Goal: Information Seeking & Learning: Learn about a topic

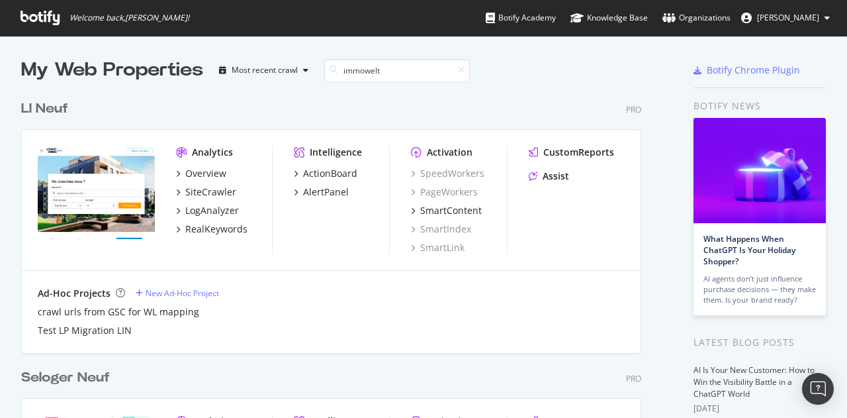
scroll to position [300, 620]
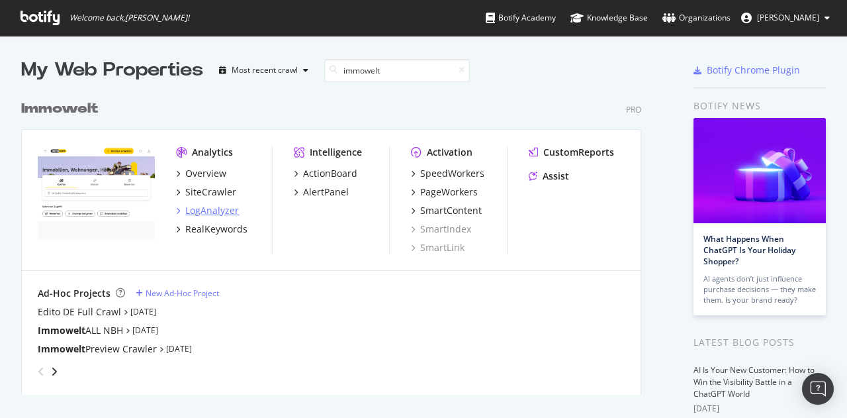
type input "immowelt"
click at [189, 216] on div "Overview SiteCrawler LogAnalyzer RealKeywords" at bounding box center [223, 201] width 95 height 69
click at [200, 208] on div "LogAnalyzer" at bounding box center [212, 210] width 54 height 13
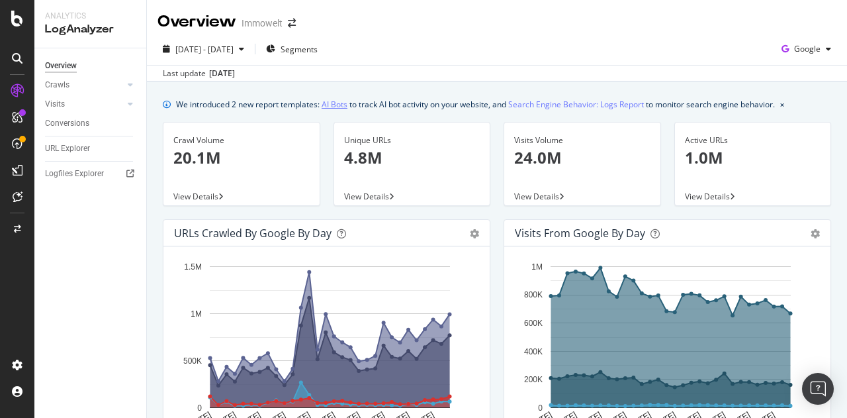
click at [337, 103] on link "AI Bots" at bounding box center [335, 104] width 26 height 14
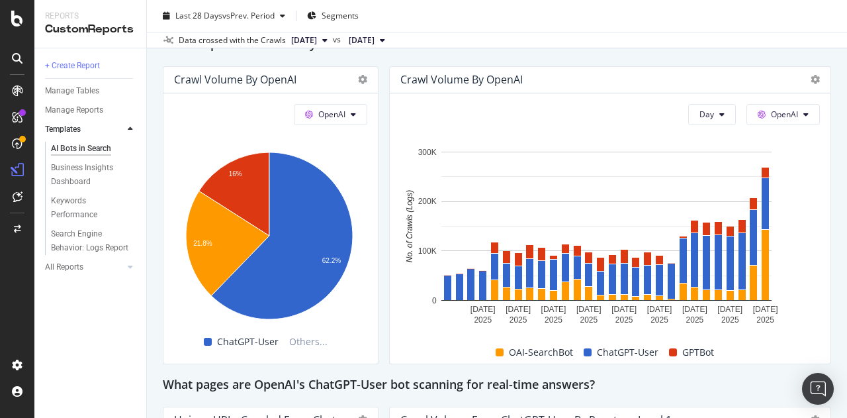
scroll to position [1191, 0]
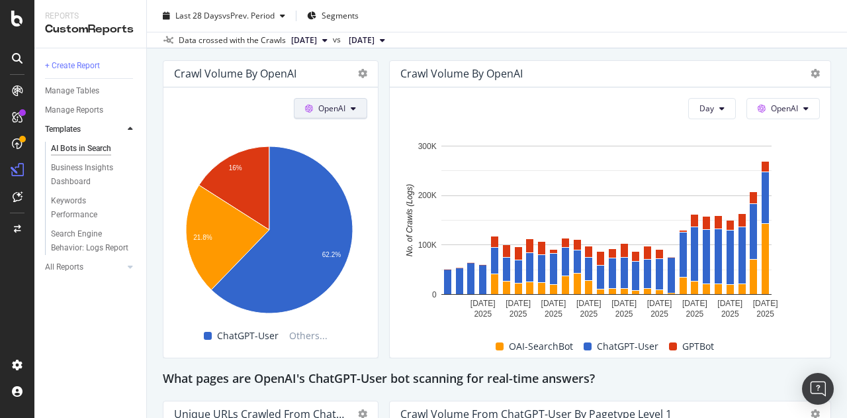
click at [345, 103] on button "OpenAI" at bounding box center [330, 108] width 73 height 21
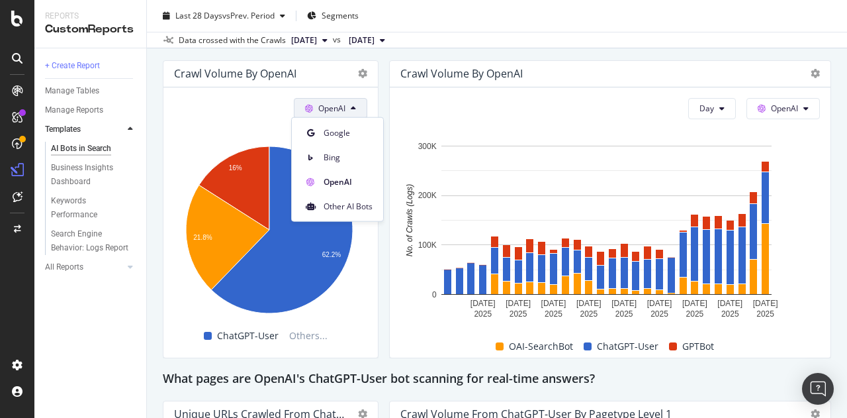
click at [357, 106] on button "OpenAI" at bounding box center [330, 108] width 73 height 21
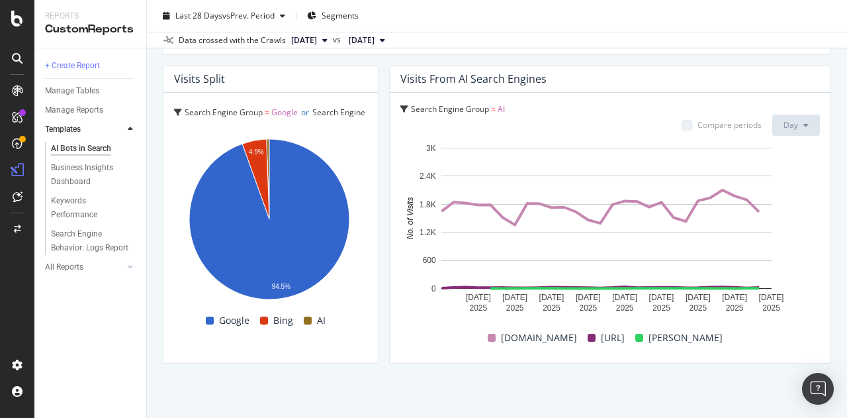
scroll to position [2411, 0]
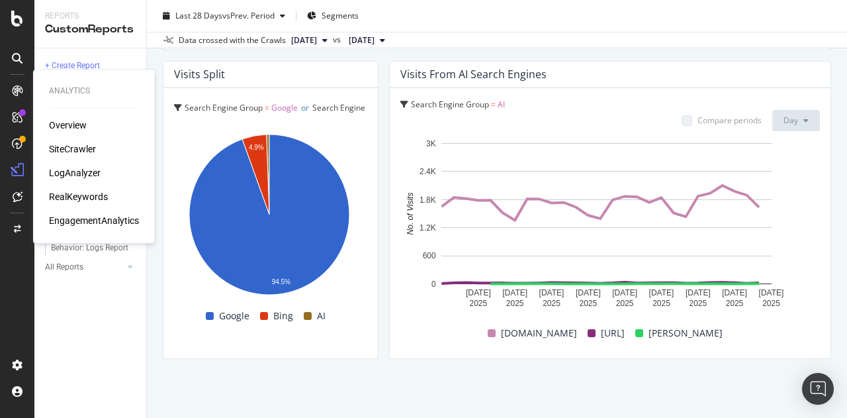
click at [85, 174] on div "LogAnalyzer" at bounding box center [75, 172] width 52 height 13
